Goal: Task Accomplishment & Management: Complete application form

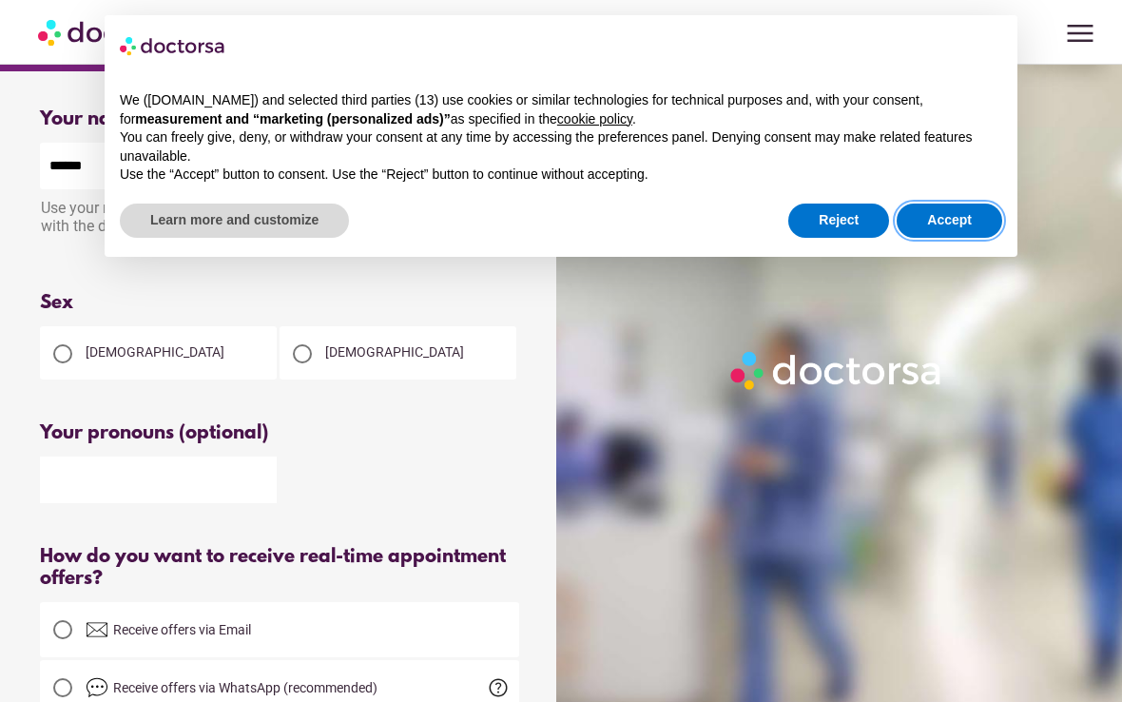
click at [958, 213] on button "Accept" at bounding box center [950, 220] width 106 height 34
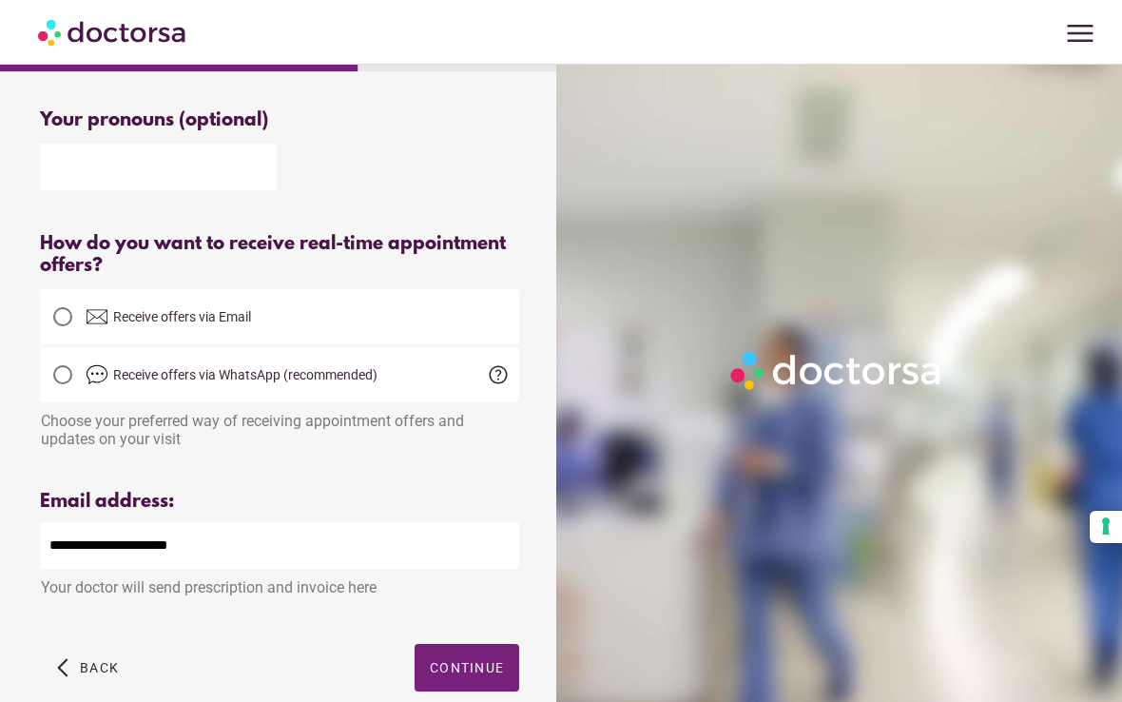
scroll to position [391, 0]
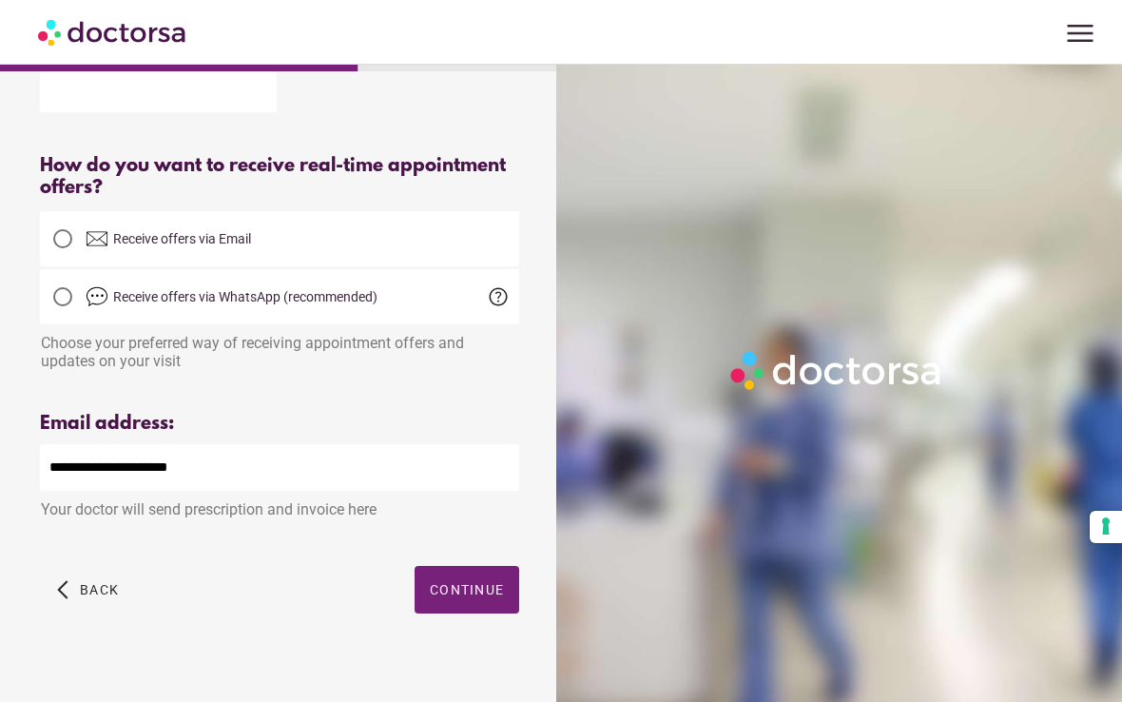
click at [469, 594] on span "button" at bounding box center [467, 590] width 105 height 48
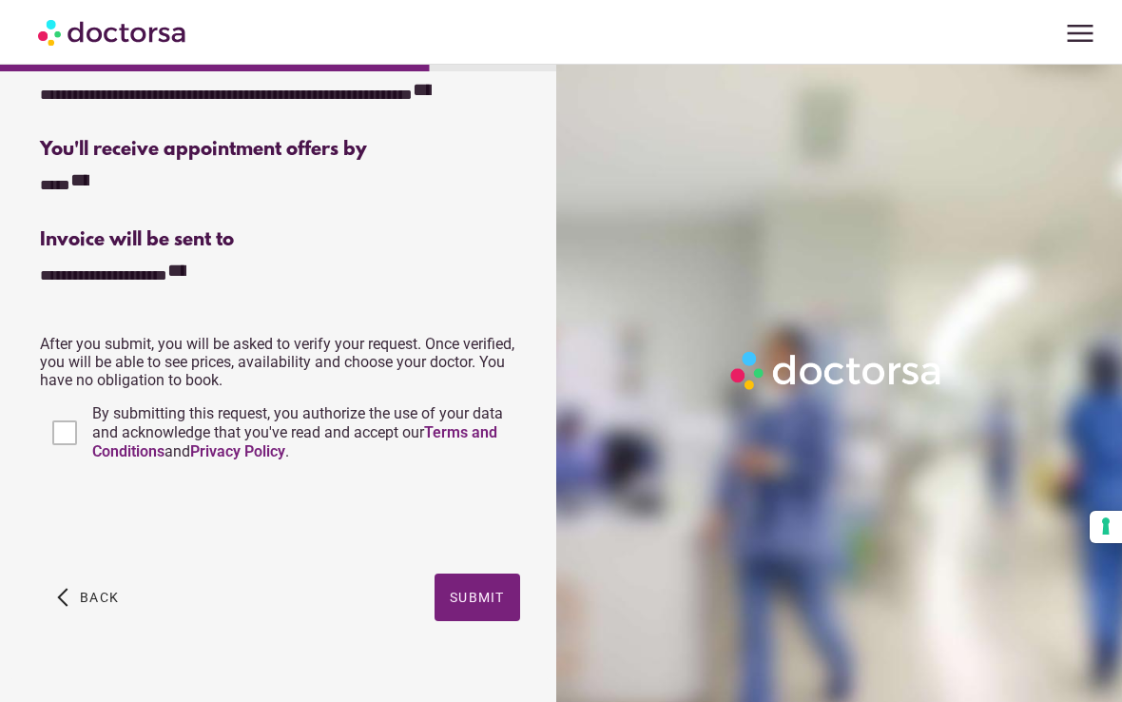
click at [482, 605] on span "Submit" at bounding box center [477, 597] width 55 height 15
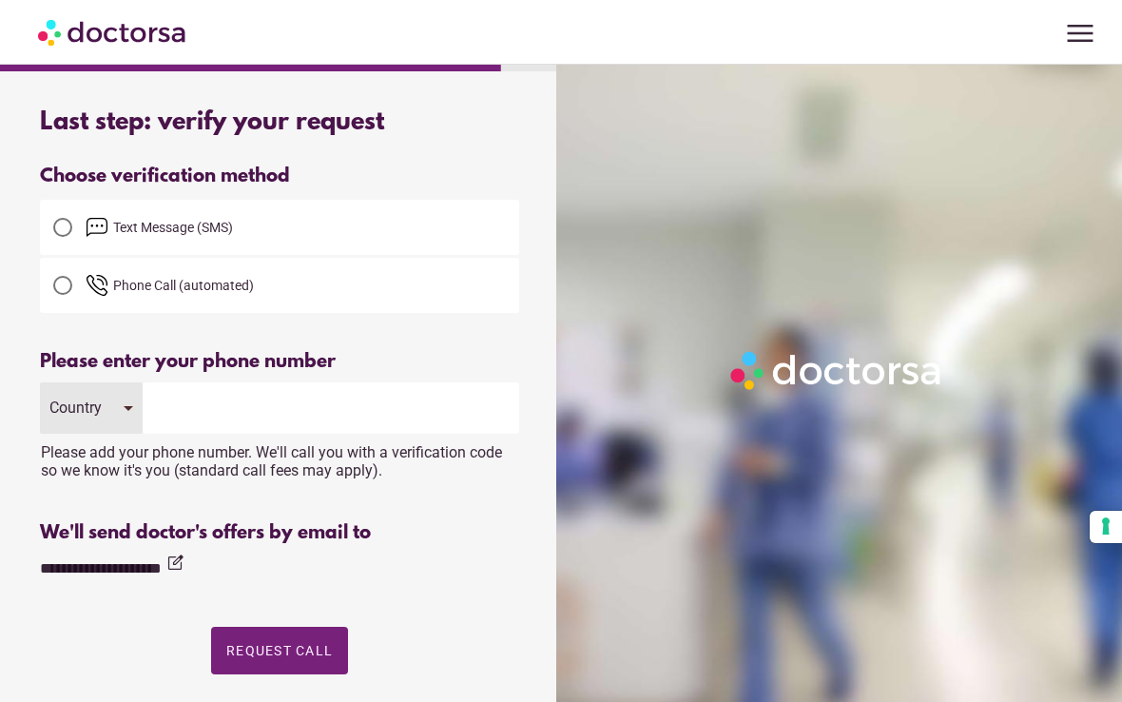
click at [64, 227] on div at bounding box center [62, 227] width 19 height 19
click at [419, 402] on input "tel" at bounding box center [331, 407] width 377 height 51
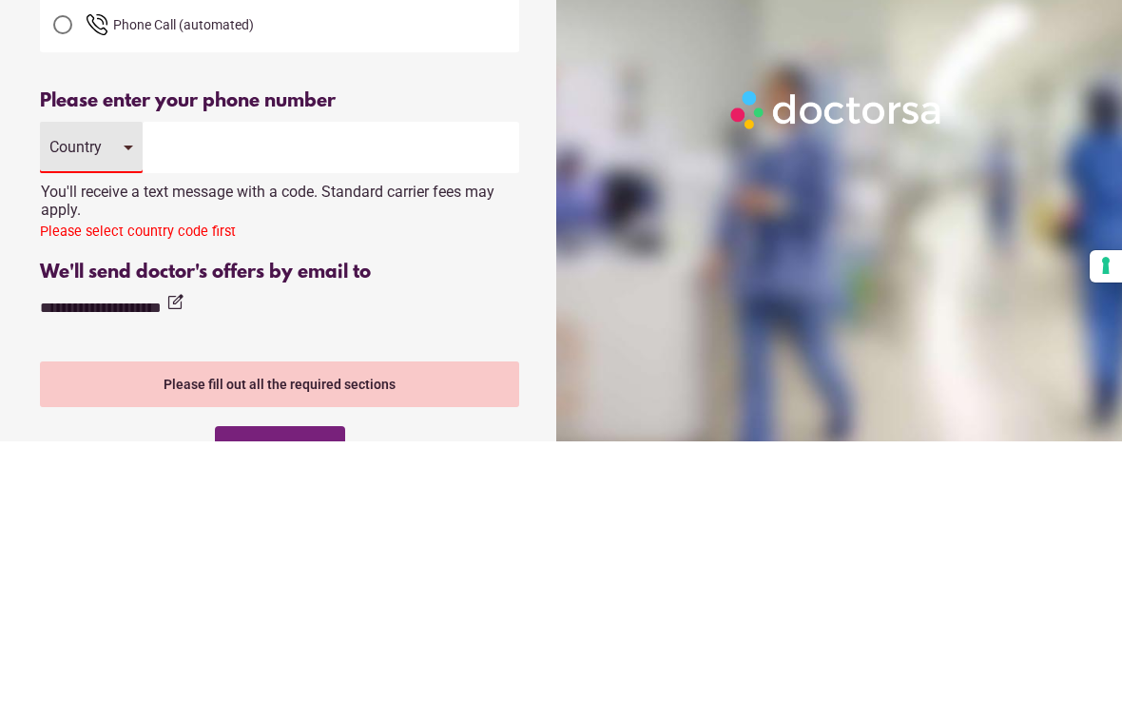
click at [120, 382] on div "Country" at bounding box center [91, 407] width 103 height 51
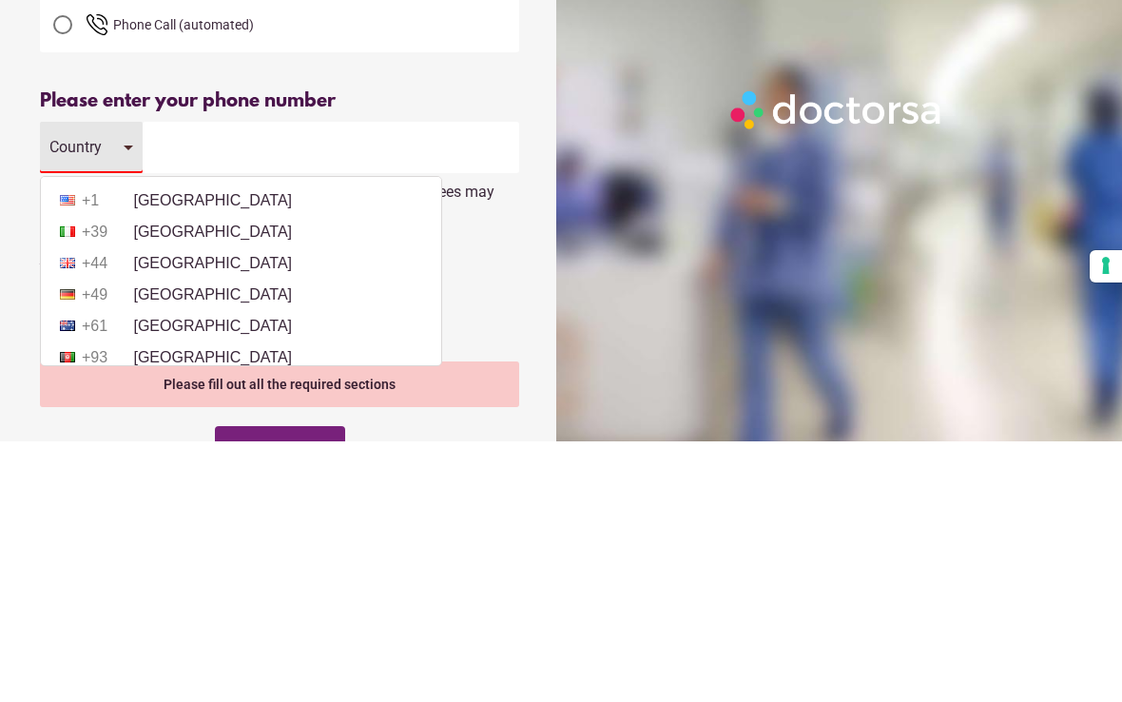
scroll to position [261, 0]
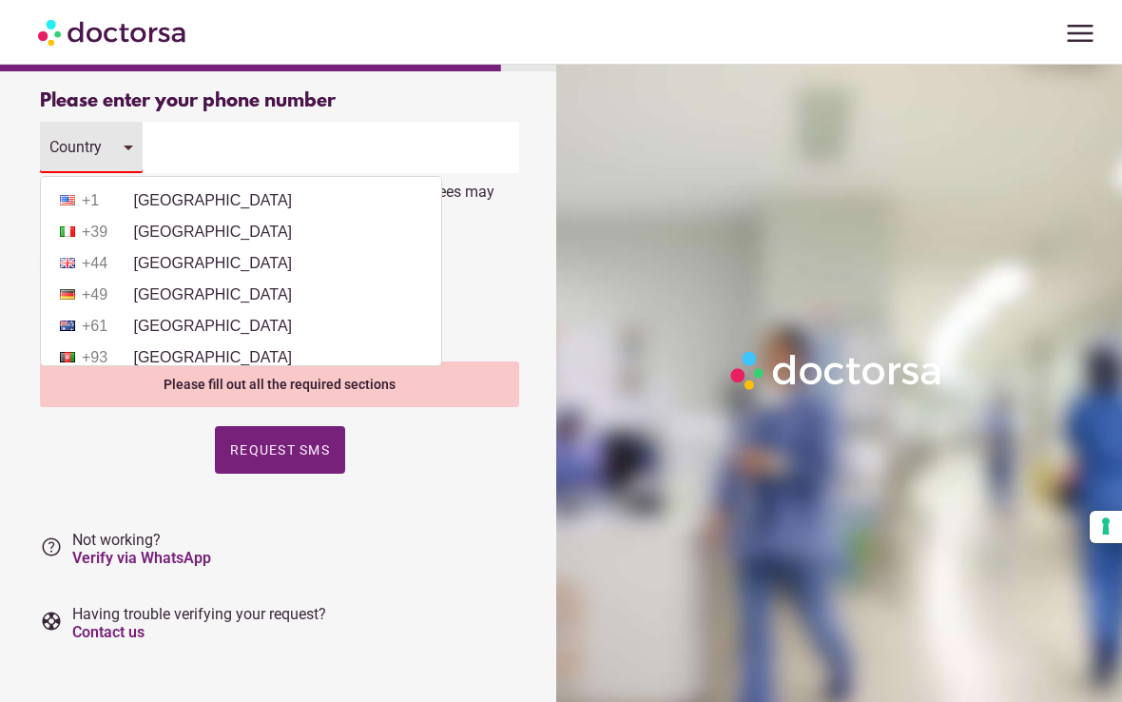
click at [285, 191] on li "+1 [GEOGRAPHIC_DATA]" at bounding box center [240, 200] width 381 height 29
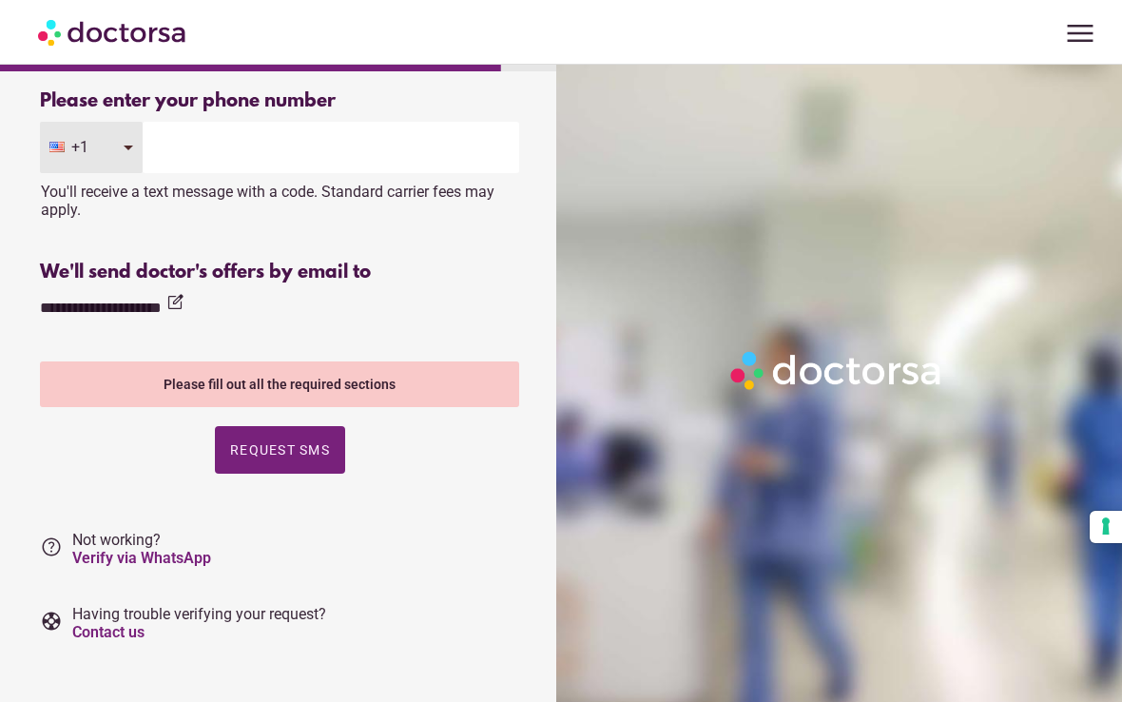
click at [436, 151] on input "tel" at bounding box center [331, 147] width 377 height 51
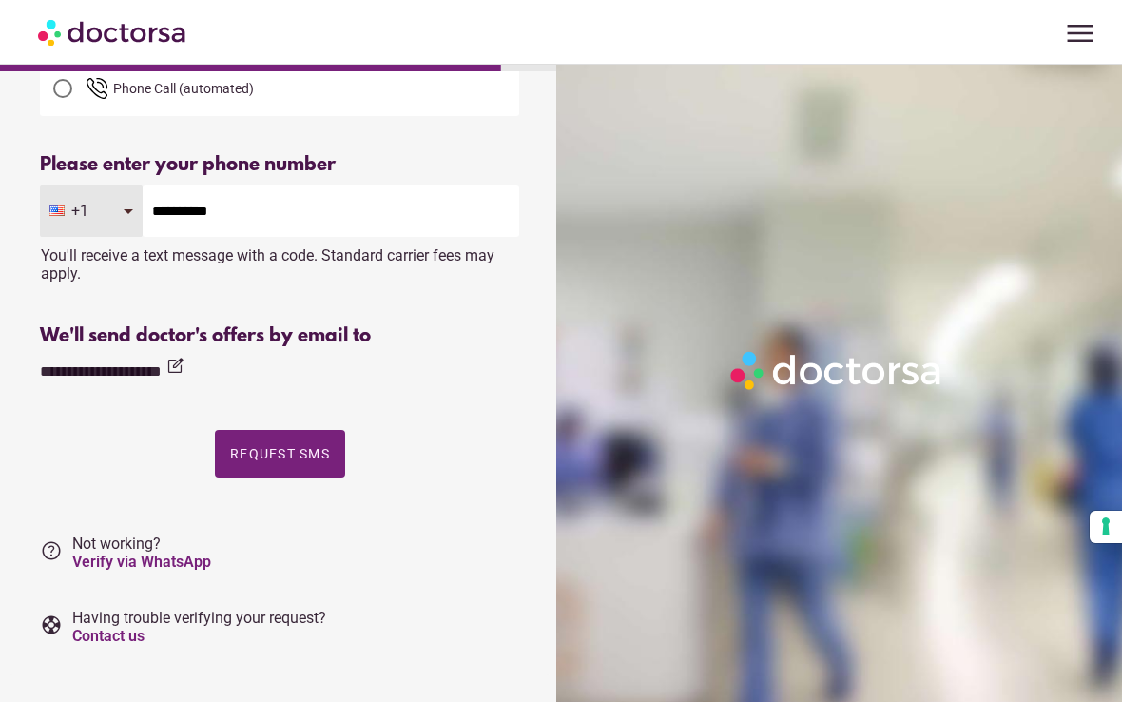
scroll to position [168, 0]
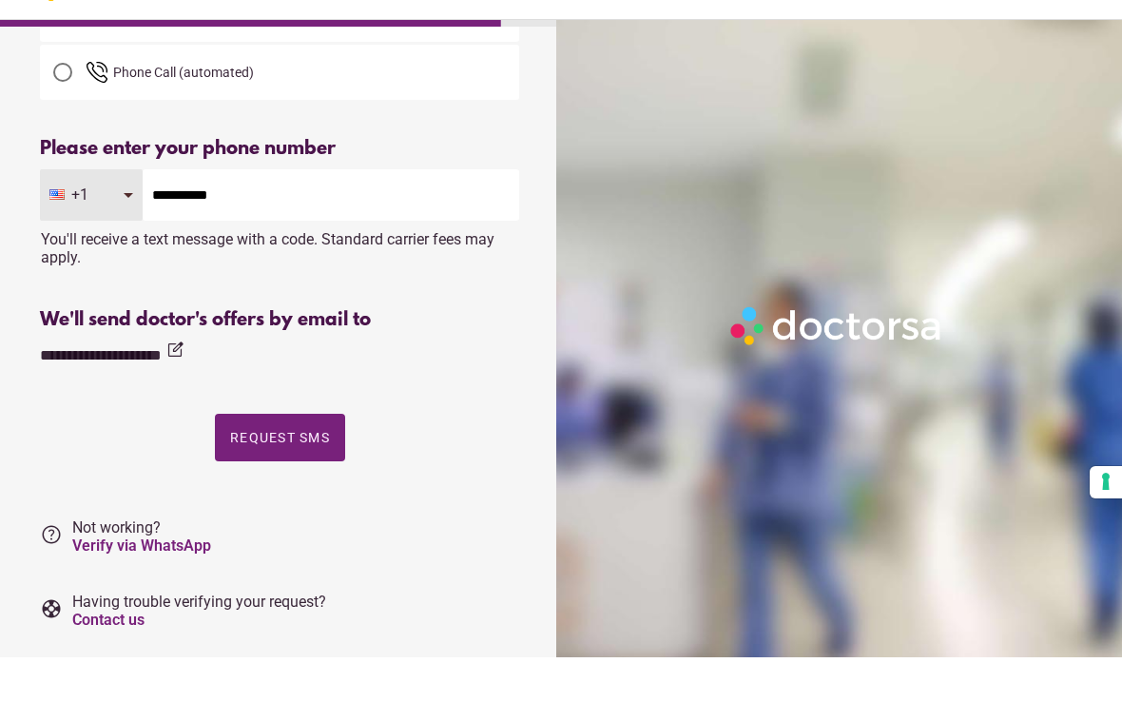
click at [462, 265] on div "You'll receive a text message with a code. Standard carrier fees may apply." at bounding box center [279, 288] width 479 height 46
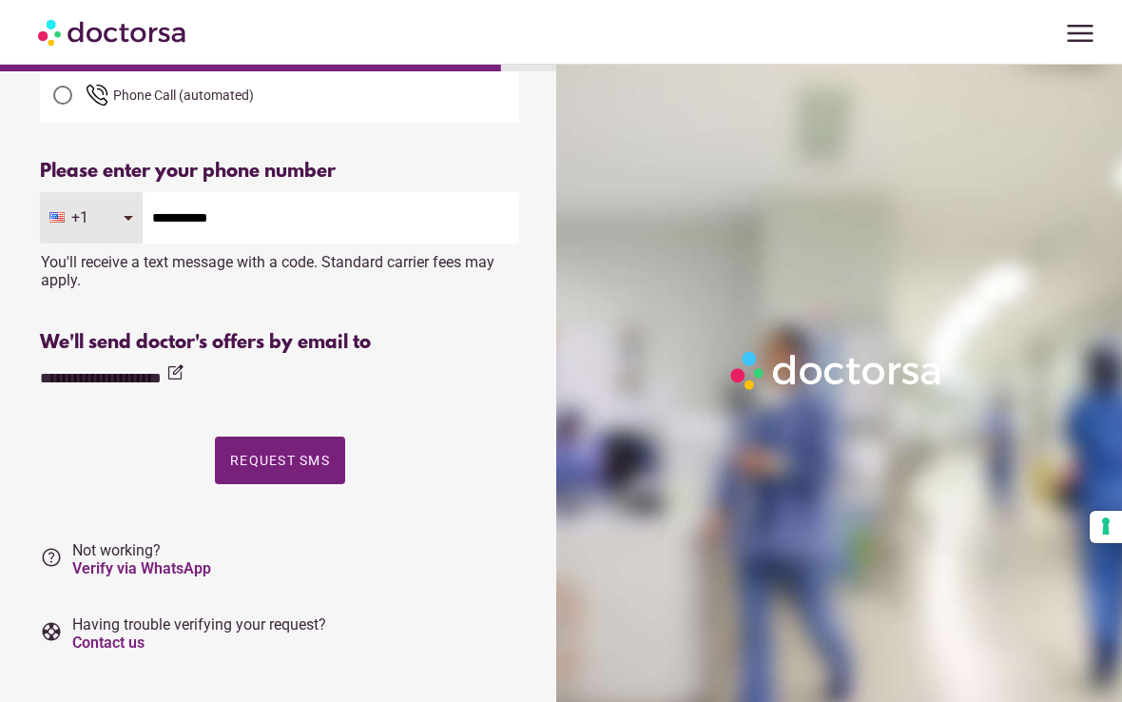
click at [430, 222] on input "**********" at bounding box center [331, 217] width 377 height 51
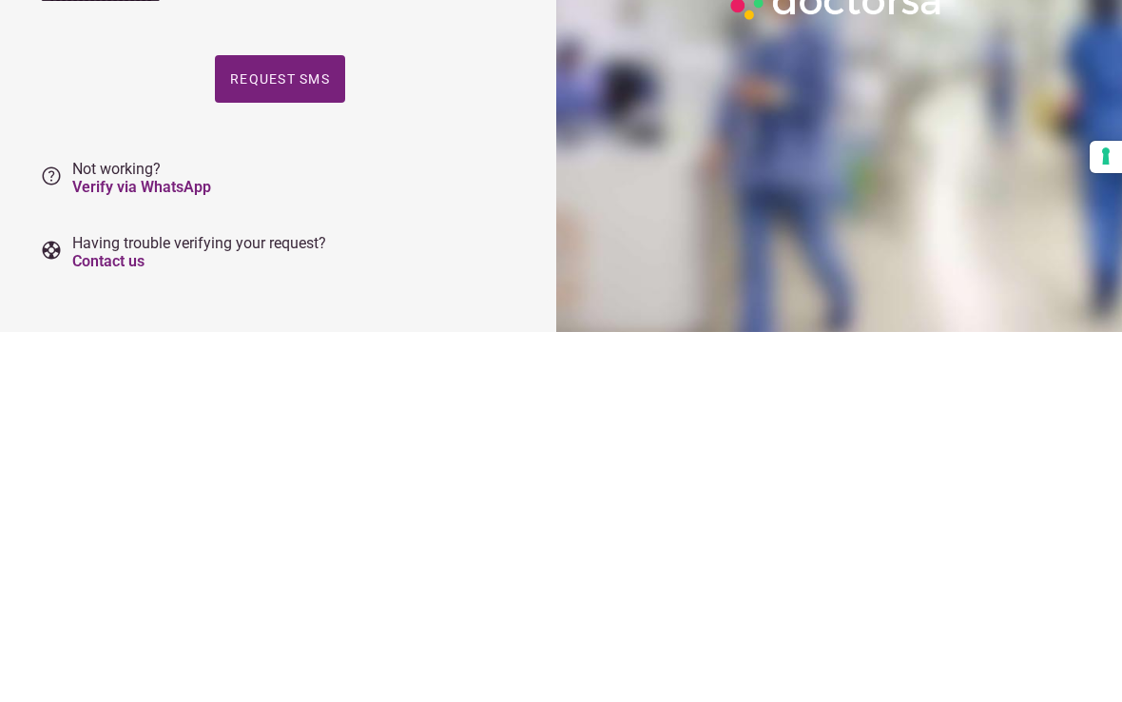
scroll to position [222, 0]
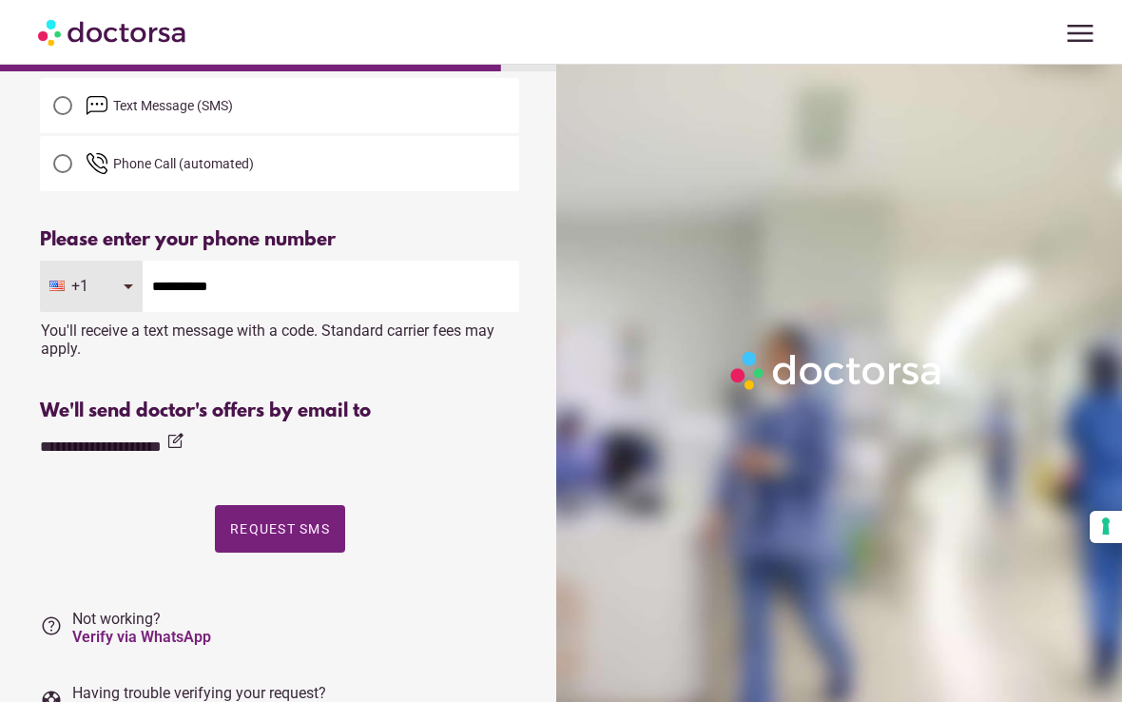
type input "**********"
click at [460, 163] on span "Phone Call (automated)" at bounding box center [303, 163] width 434 height 23
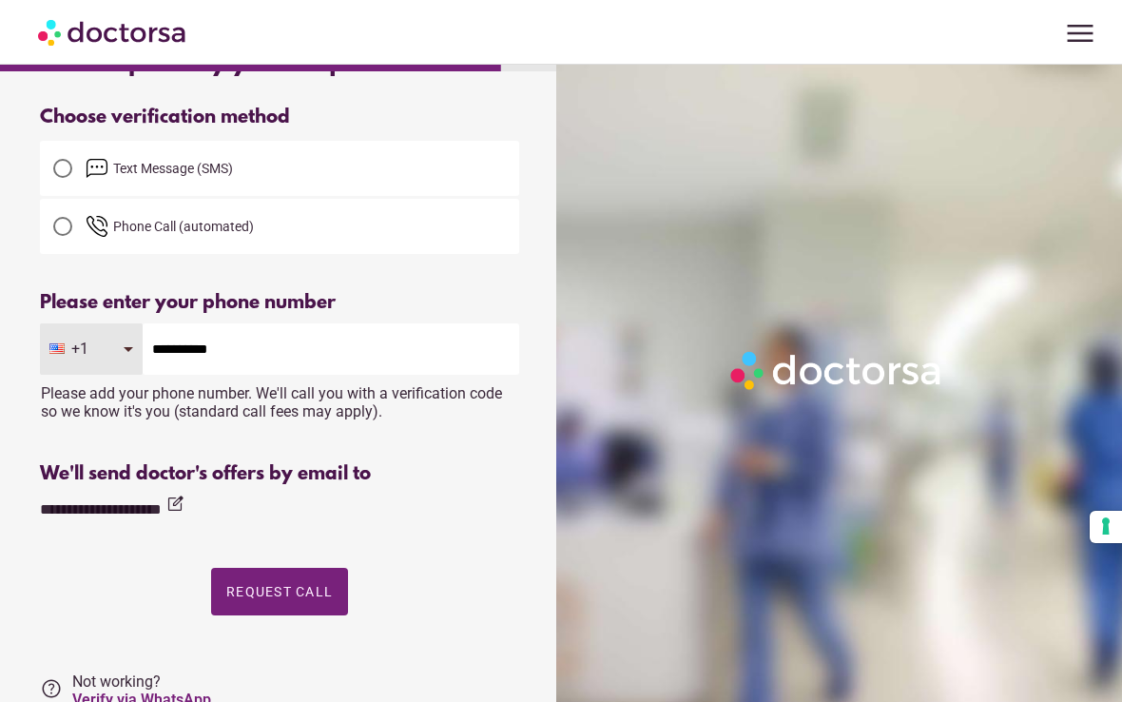
scroll to position [190, 0]
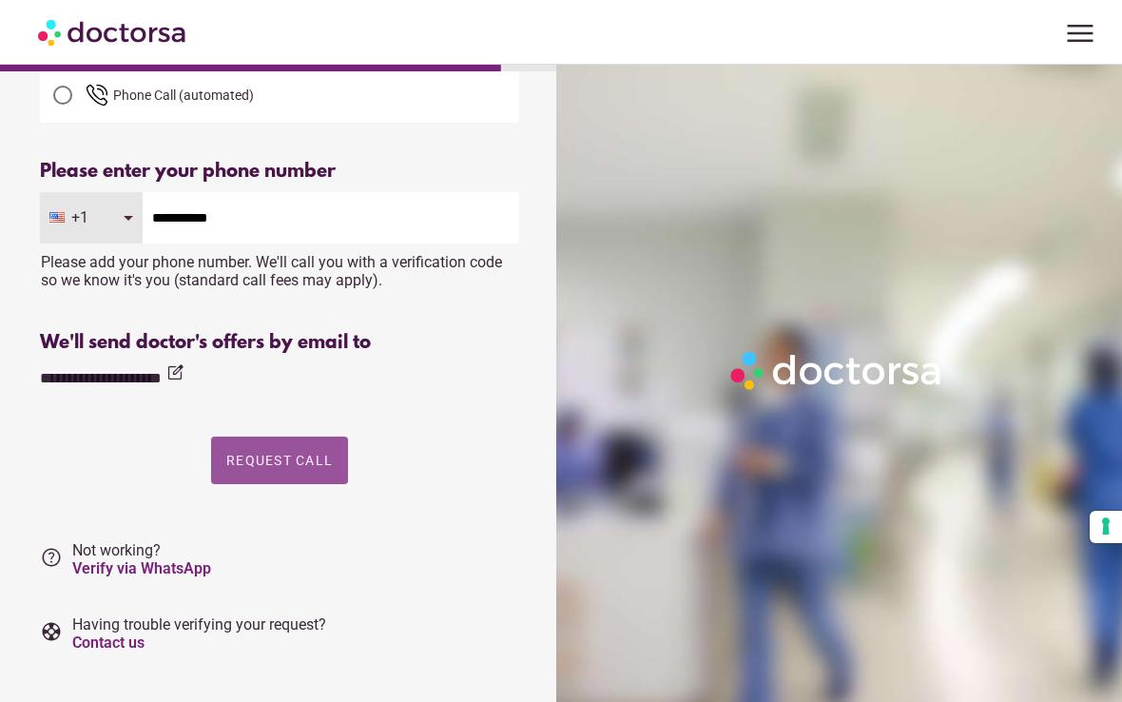
click at [315, 464] on span "Request Call" at bounding box center [279, 460] width 106 height 15
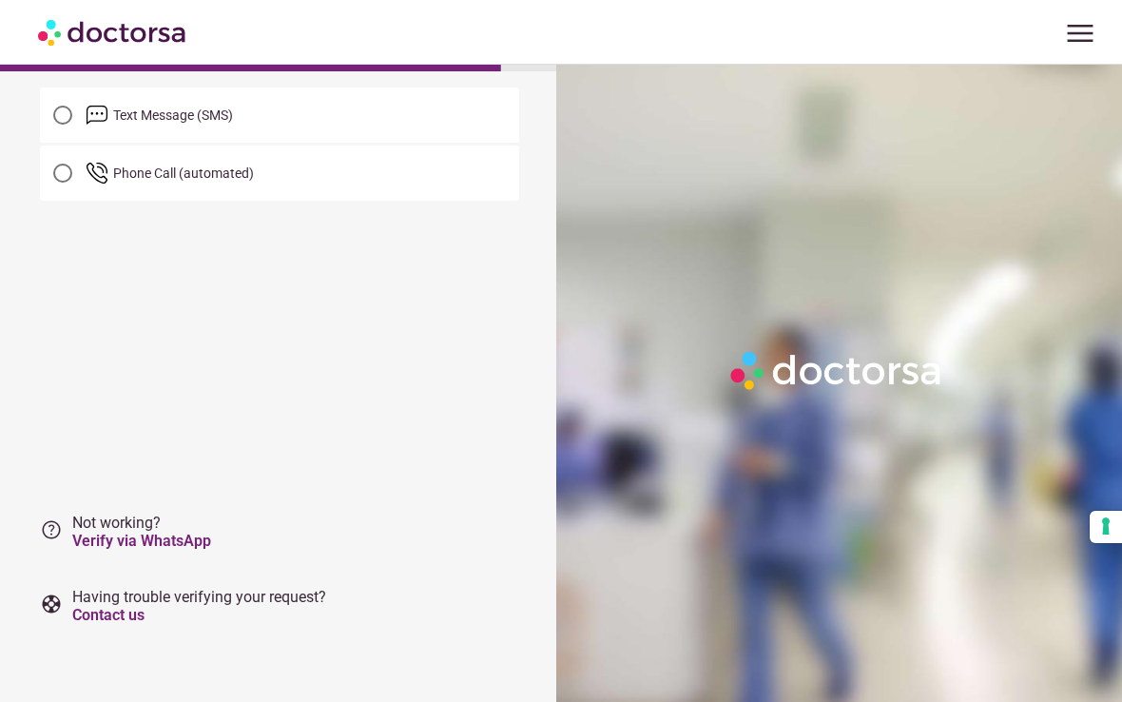
scroll to position [0, 0]
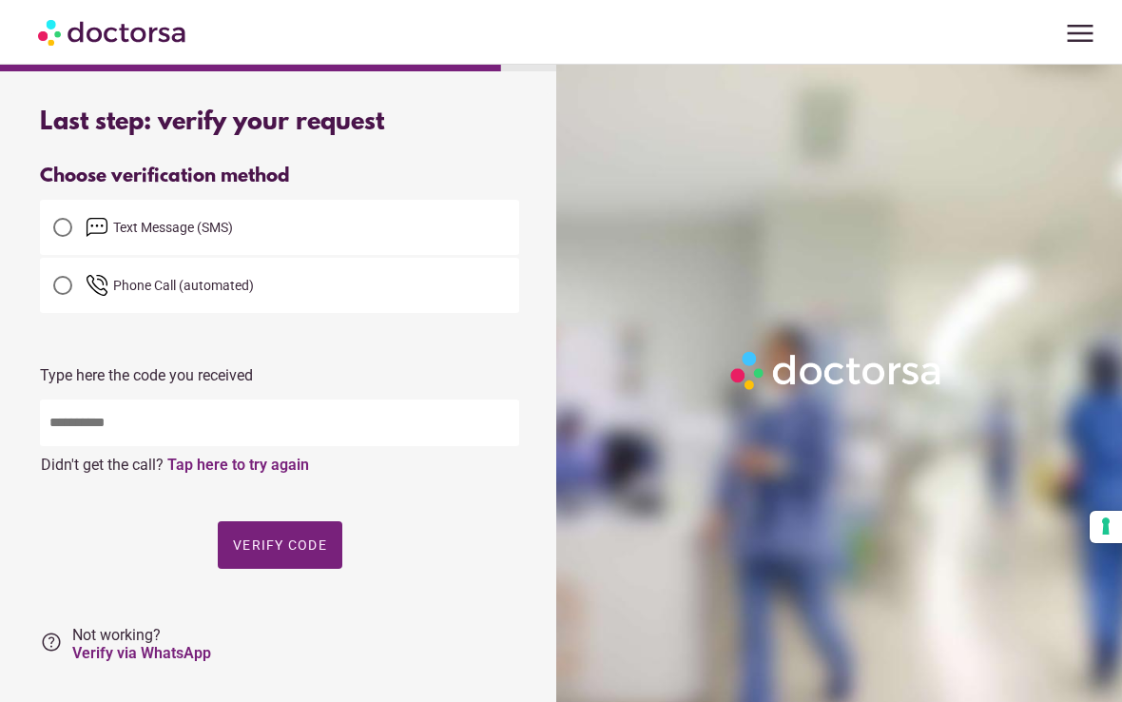
click at [369, 423] on input "text" at bounding box center [279, 422] width 479 height 47
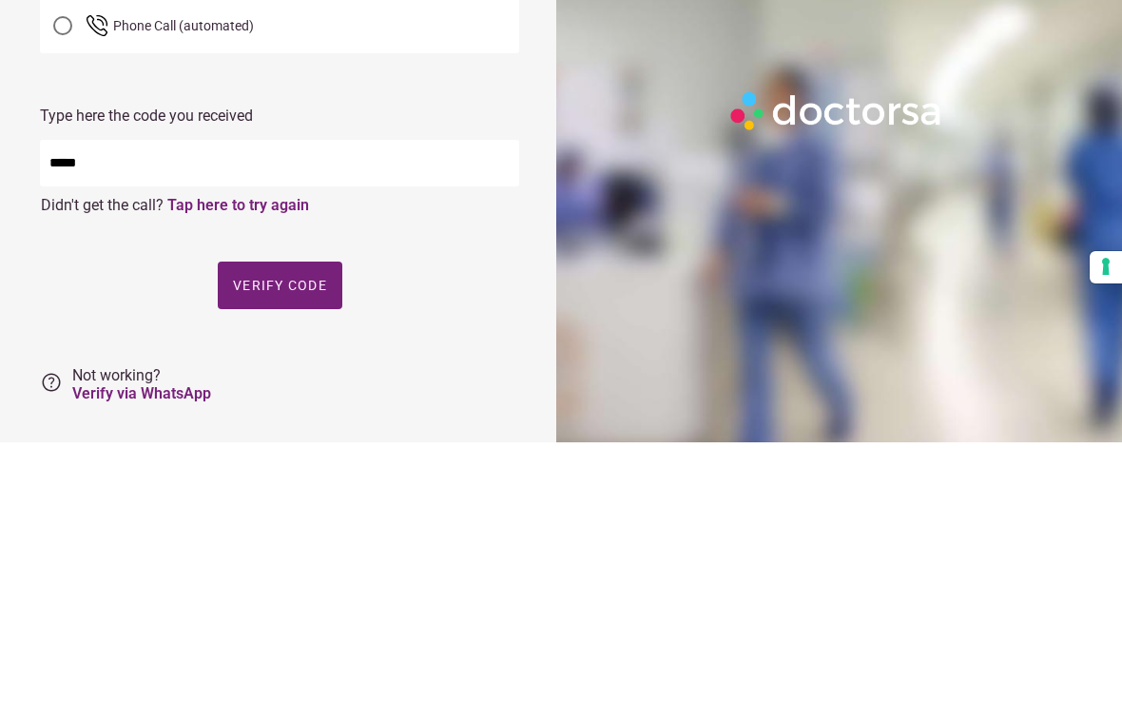
type input "*****"
click at [308, 537] on span "Verify code" at bounding box center [280, 544] width 94 height 15
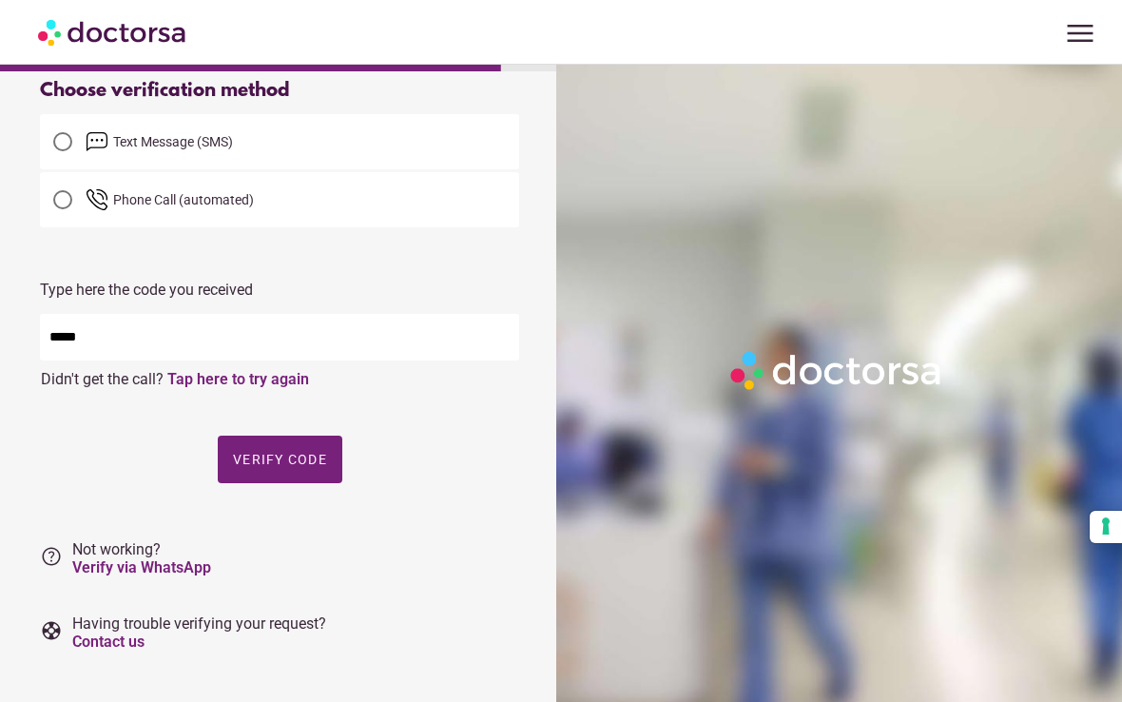
click at [284, 456] on span "Verify code" at bounding box center [280, 459] width 94 height 15
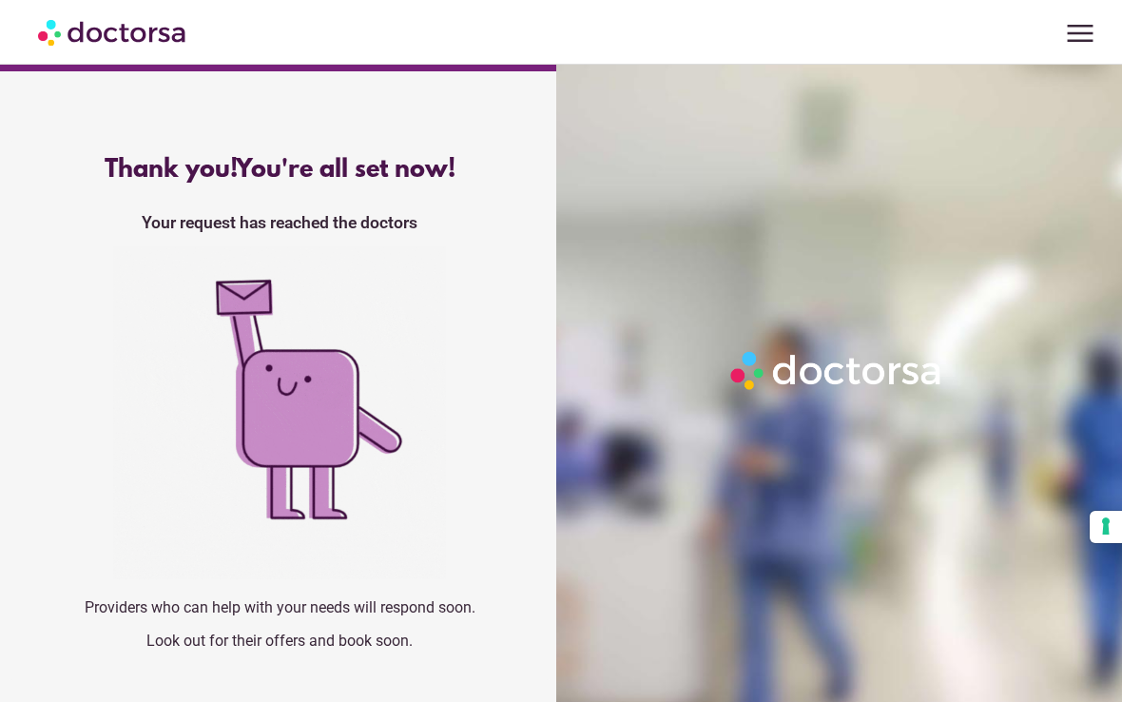
scroll to position [0, 0]
